Goal: Task Accomplishment & Management: Manage account settings

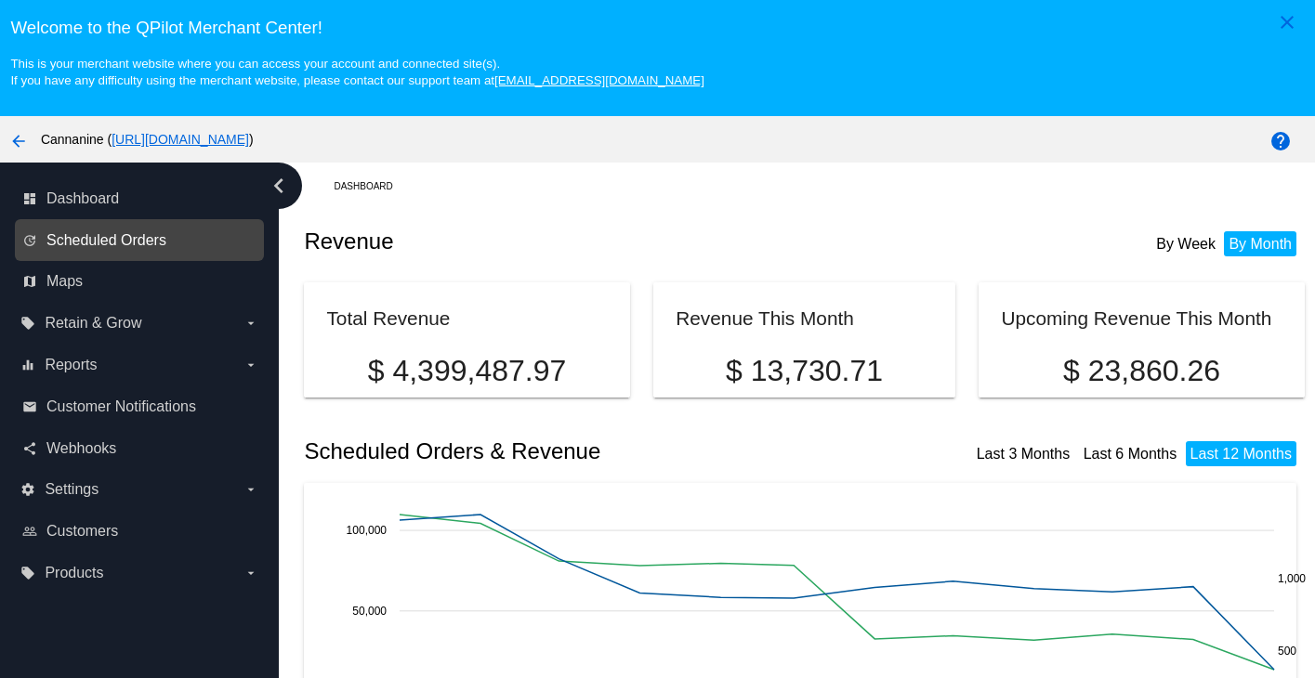
click at [142, 242] on span "Scheduled Orders" at bounding box center [106, 240] width 120 height 17
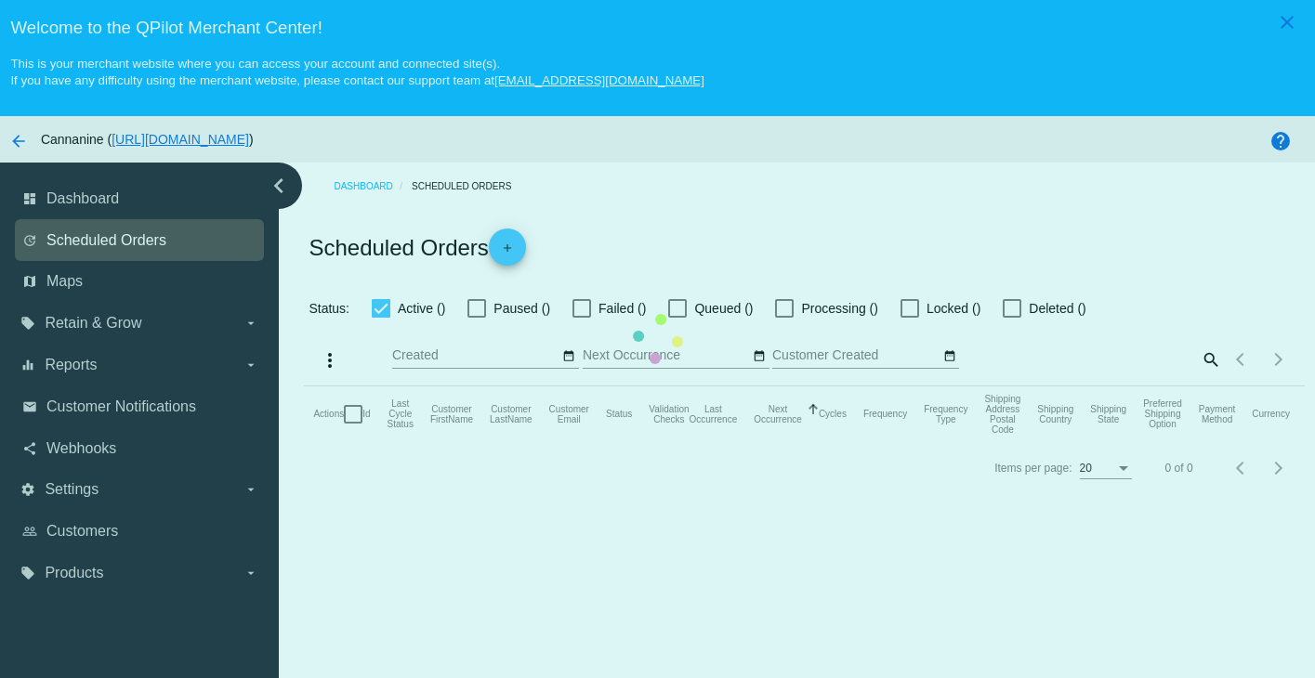
checkbox input "true"
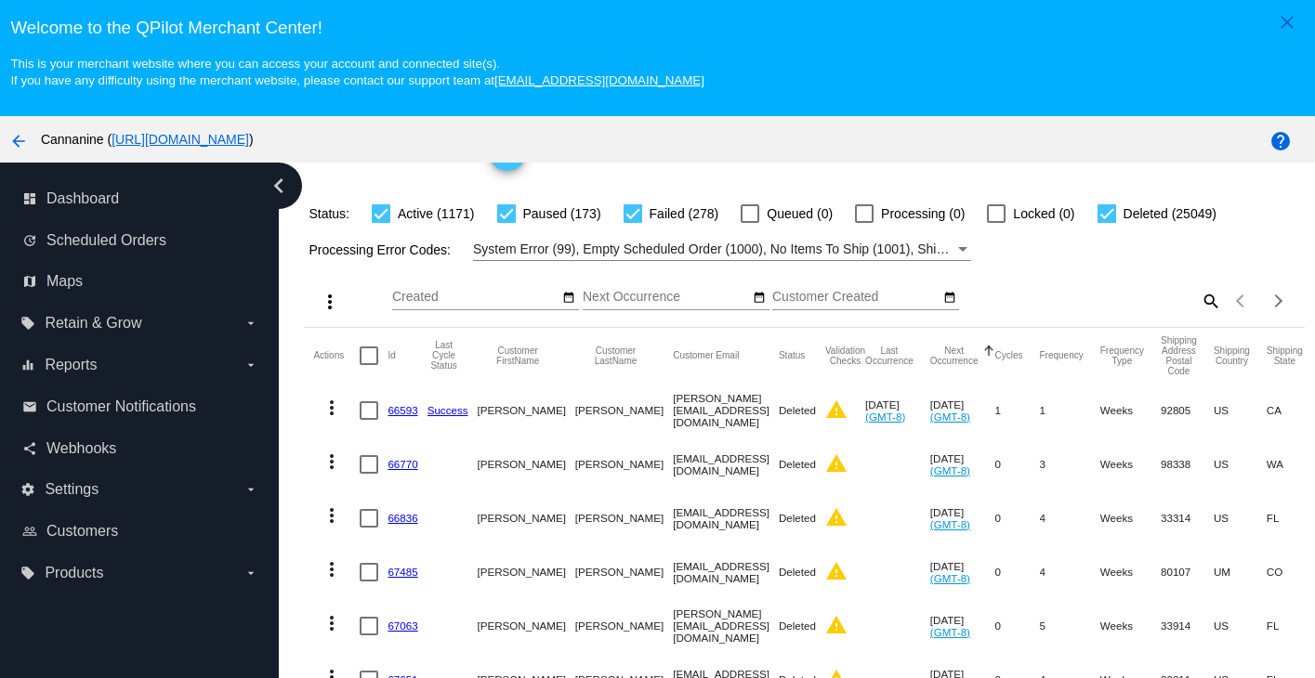
scroll to position [186, 0]
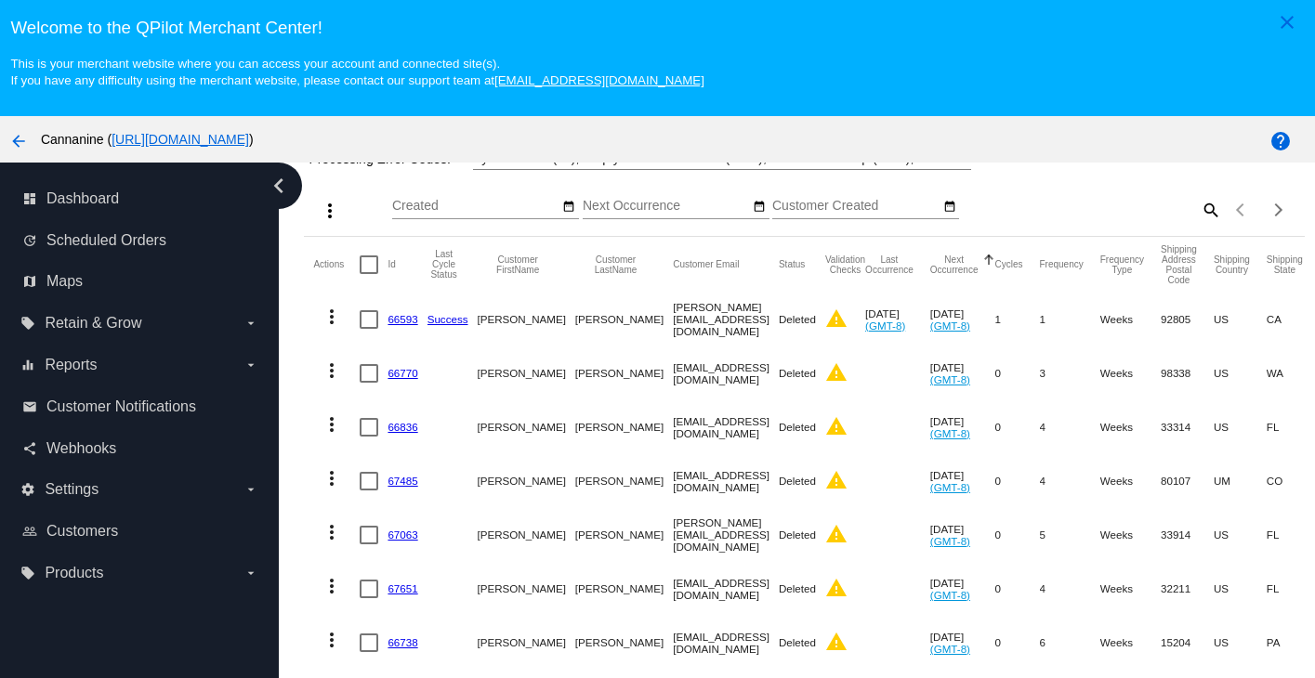
click at [1199, 224] on mat-icon "search" at bounding box center [1210, 209] width 22 height 29
click at [1103, 214] on input "Search" at bounding box center [1097, 206] width 249 height 15
paste input "vibrahim29@gmail.com"
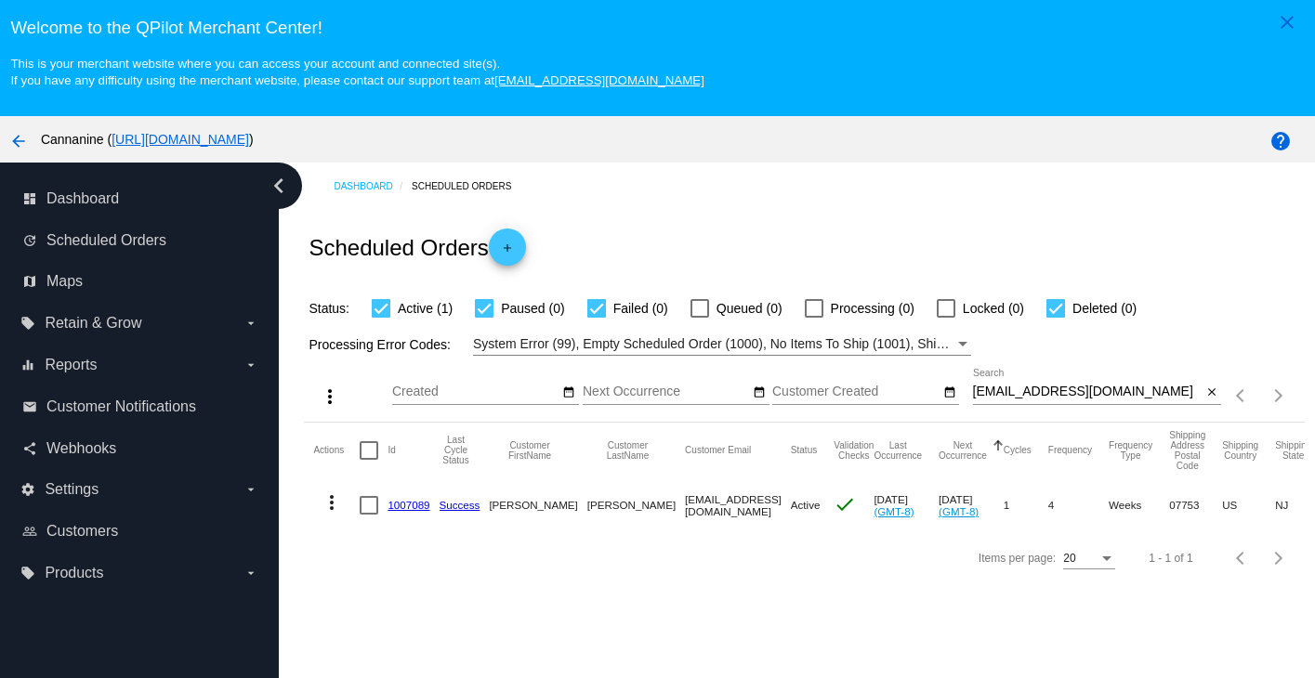
scroll to position [0, 0]
click at [335, 514] on mat-icon "more_vert" at bounding box center [332, 503] width 22 height 22
click at [369, 505] on button "delete Delete" at bounding box center [405, 510] width 185 height 22
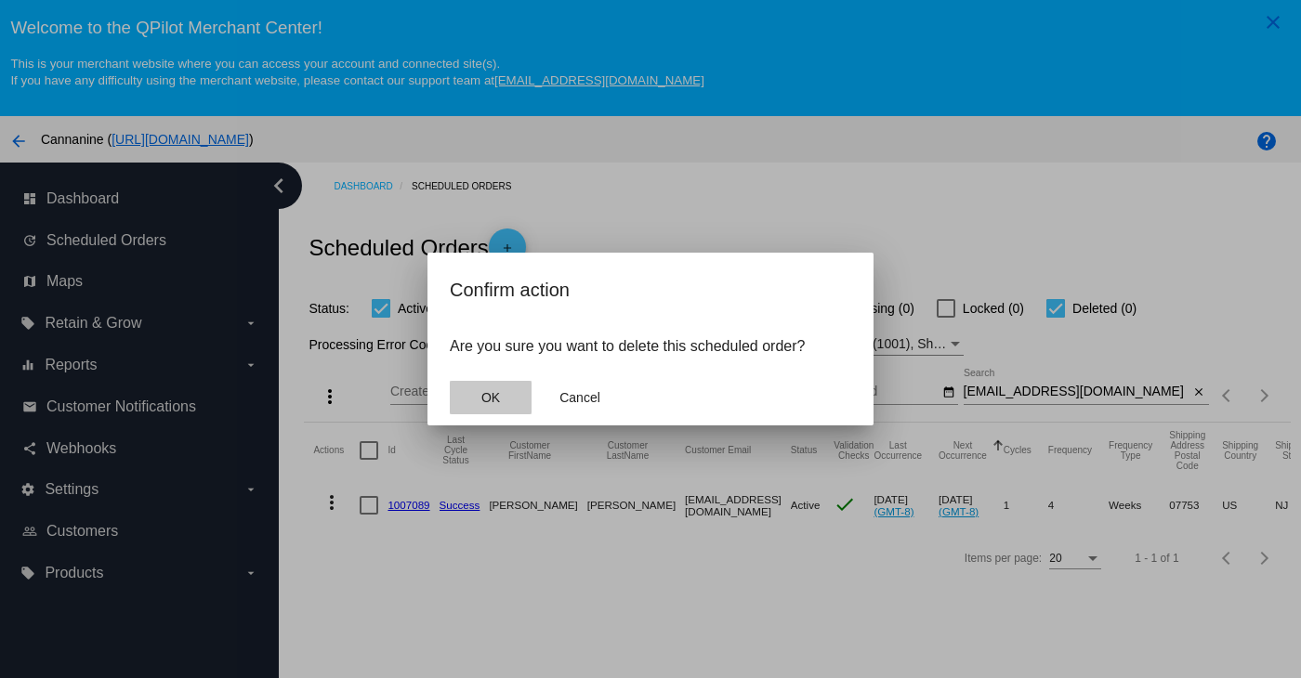
click at [495, 408] on button "OK" at bounding box center [491, 397] width 82 height 33
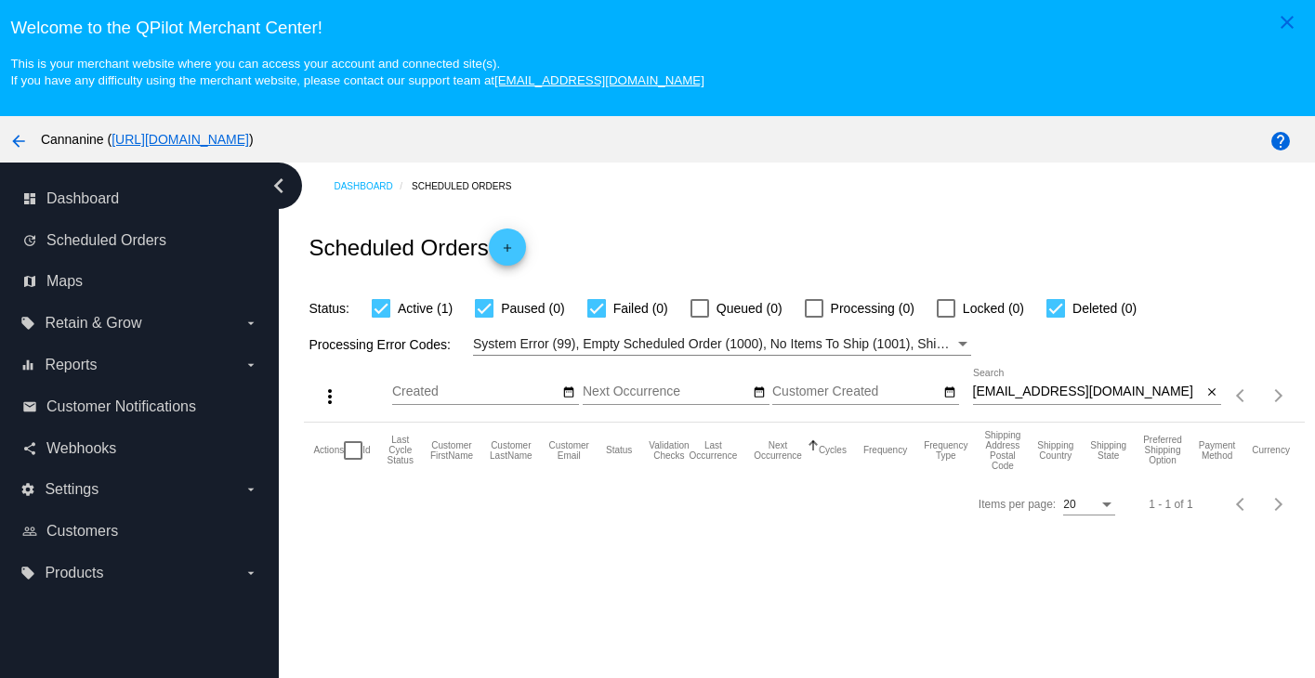
click at [1097, 391] on input "vibrahim29@gmail.com" at bounding box center [1088, 392] width 230 height 15
type input "vibrahim29@gmail.com"
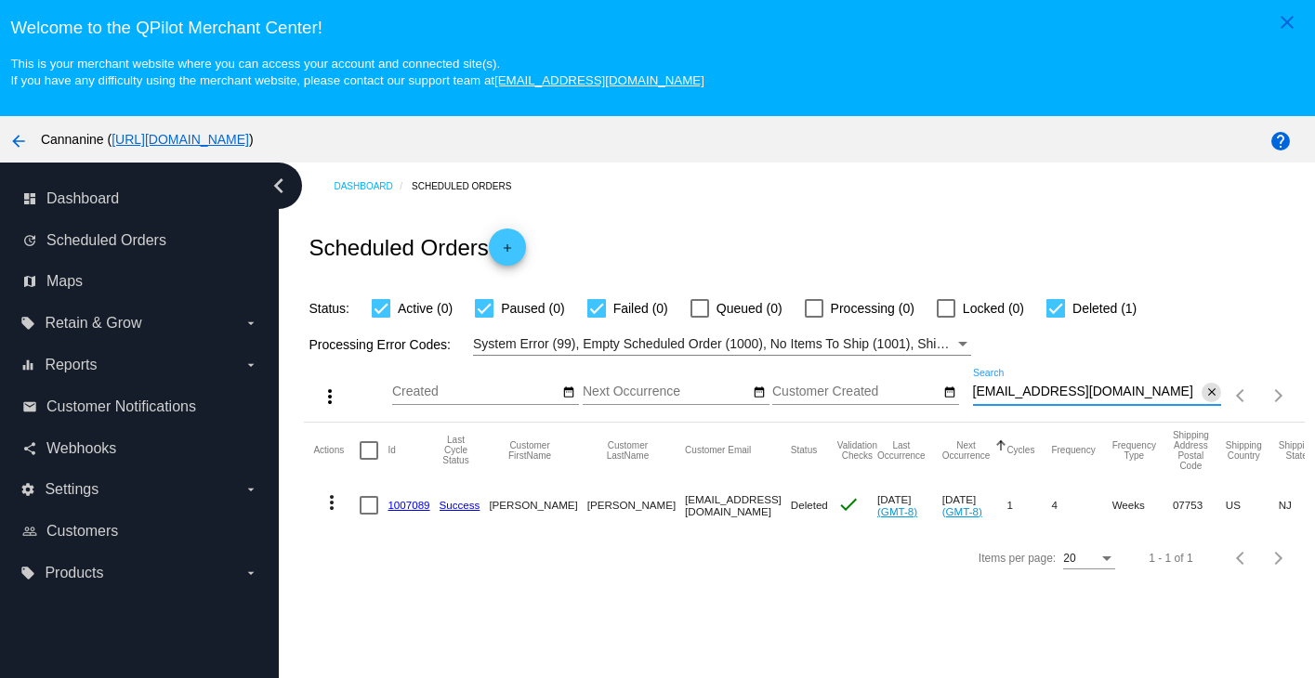
click at [1205, 388] on span "close" at bounding box center [1211, 391] width 13 height 15
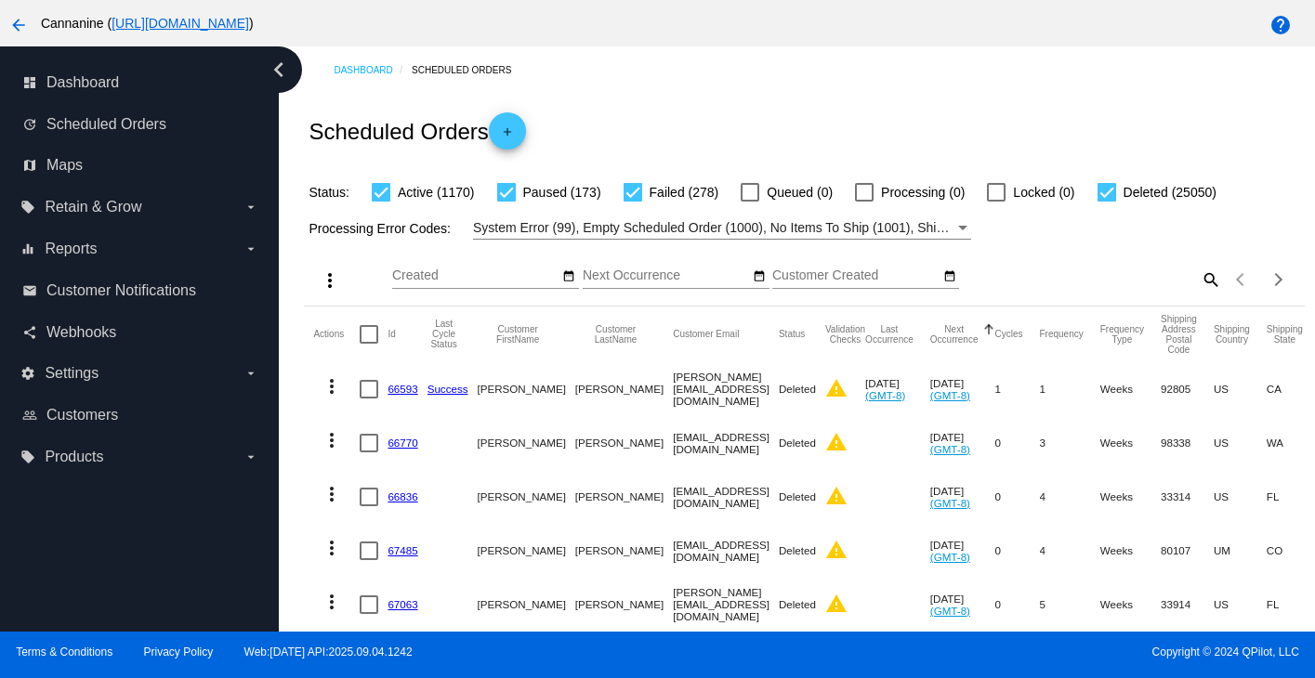
scroll to position [119, 0]
